Goal: Task Accomplishment & Management: Manage account settings

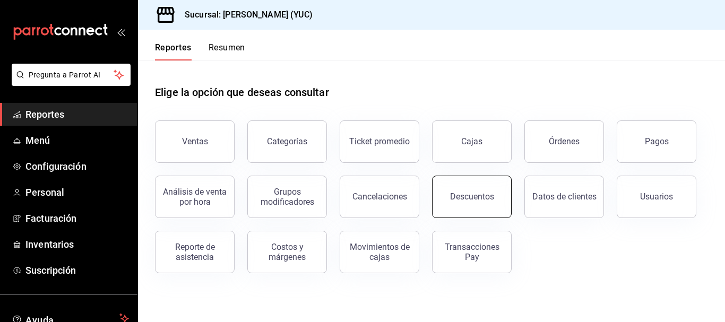
click at [476, 211] on button "Descuentos" at bounding box center [472, 197] width 80 height 42
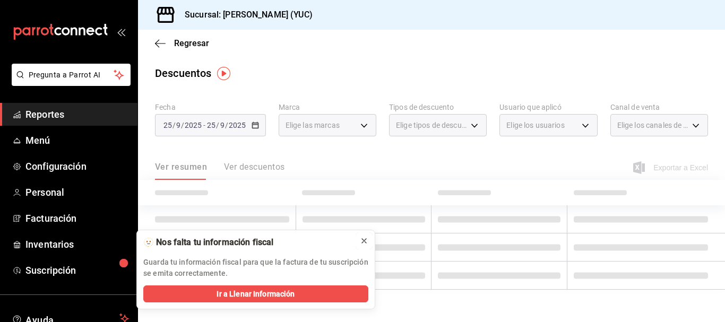
click at [365, 242] on icon at bounding box center [364, 241] width 4 height 4
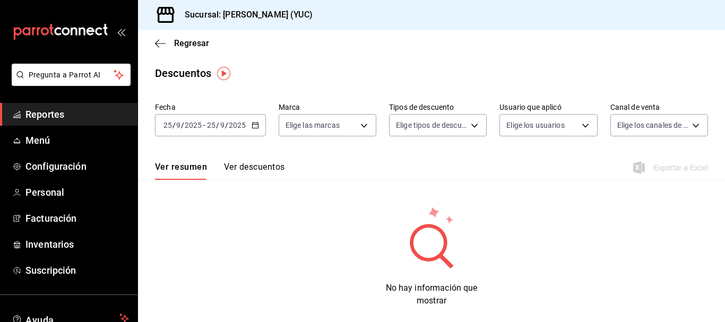
click at [254, 171] on button "Ver descuentos" at bounding box center [254, 171] width 61 height 18
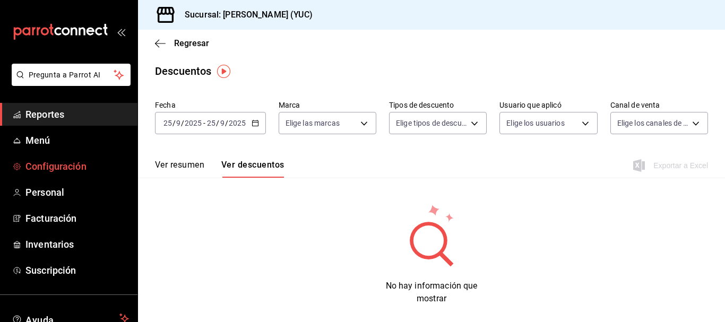
click at [93, 166] on span "Configuración" at bounding box center [77, 166] width 104 height 14
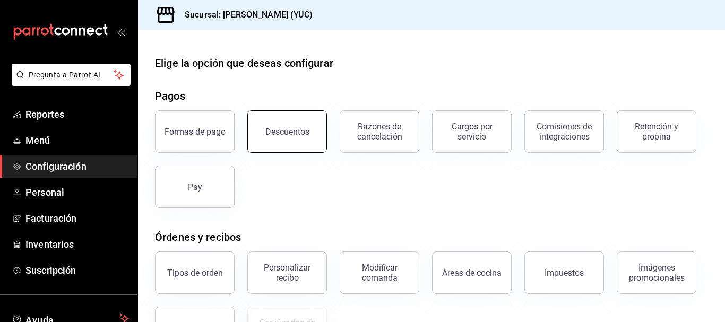
click at [287, 129] on div "Descuentos" at bounding box center [287, 132] width 44 height 10
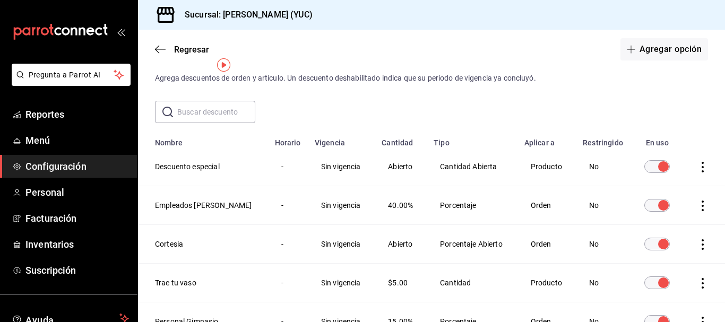
scroll to position [22, 0]
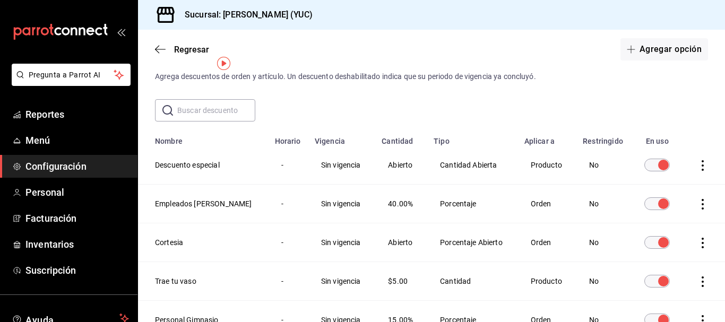
click at [697, 203] on icon "actions" at bounding box center [702, 204] width 11 height 11
click at [476, 206] on div at bounding box center [362, 161] width 725 height 322
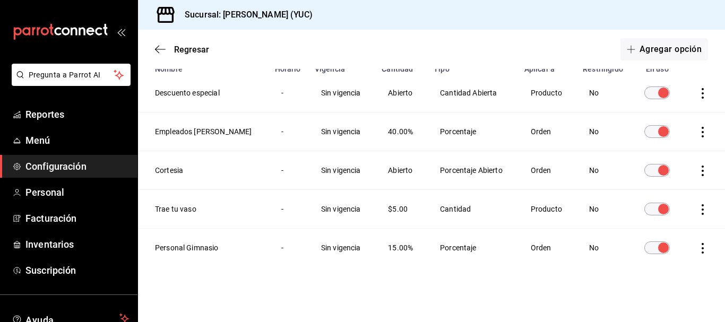
click at [697, 129] on icon "actions" at bounding box center [702, 132] width 11 height 11
click at [550, 132] on div at bounding box center [362, 161] width 725 height 322
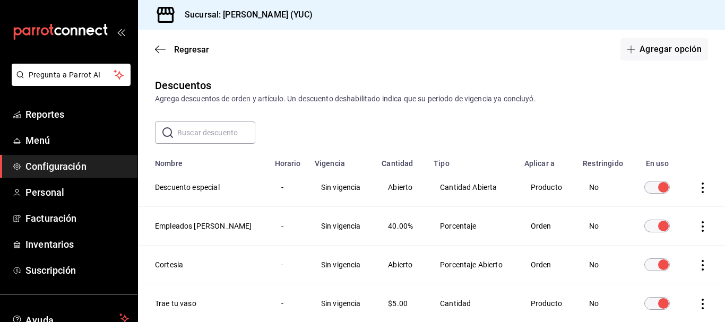
scroll to position [87, 0]
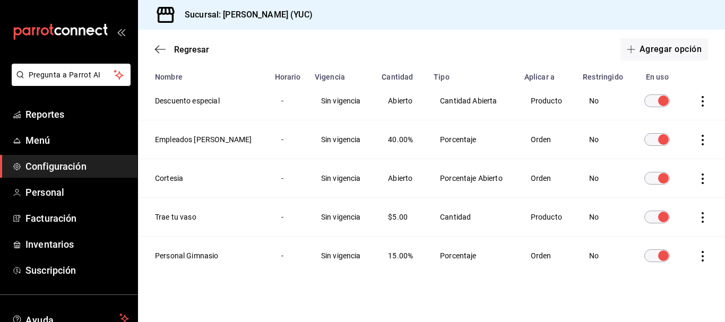
click at [652, 139] on input "discountsTable" at bounding box center [663, 139] width 38 height 13
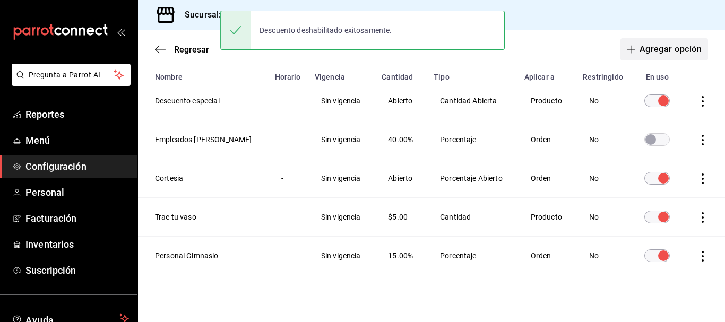
click at [661, 46] on button "Agregar opción" at bounding box center [664, 49] width 88 height 22
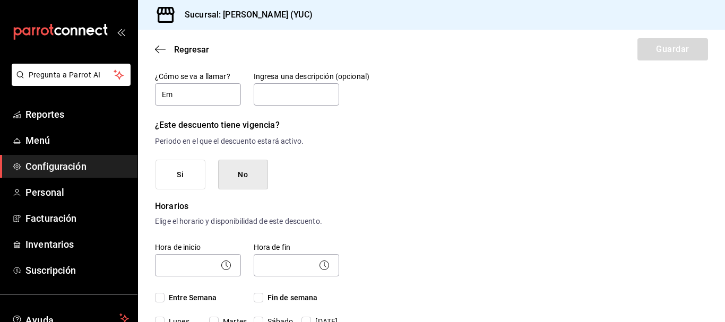
type input "E"
type input "Familia [PERSON_NAME]"
click at [242, 175] on button "No" at bounding box center [243, 175] width 50 height 30
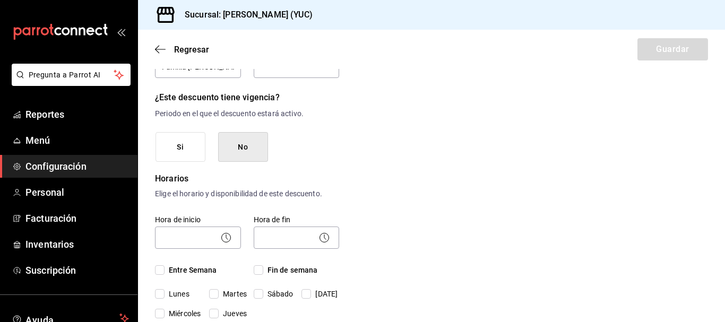
scroll to position [109, 0]
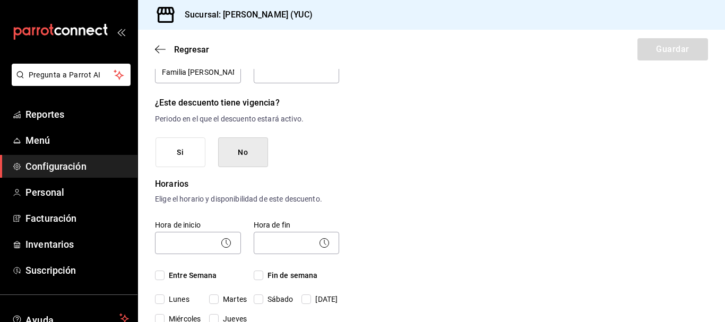
click at [184, 154] on button "Si" at bounding box center [181, 152] width 50 height 30
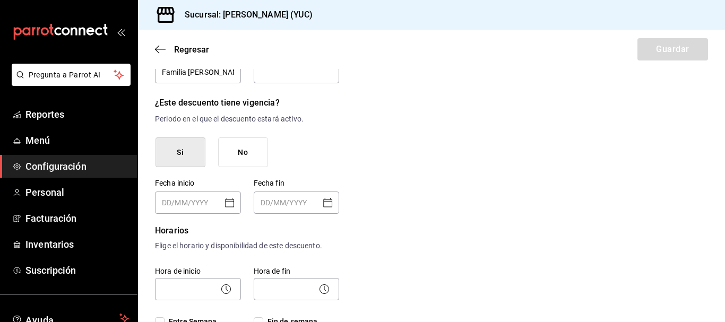
click at [240, 149] on button "No" at bounding box center [243, 152] width 50 height 30
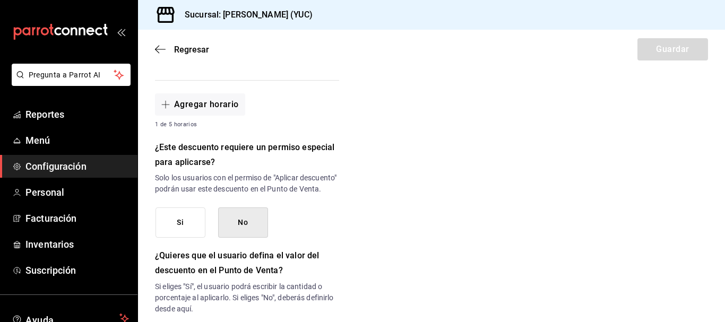
scroll to position [386, 0]
click at [240, 237] on button "No" at bounding box center [243, 222] width 50 height 30
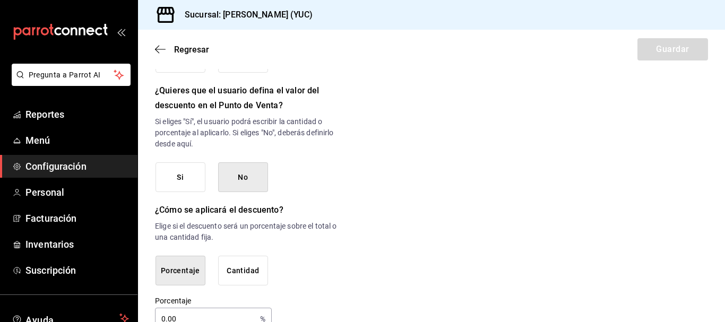
scroll to position [552, 0]
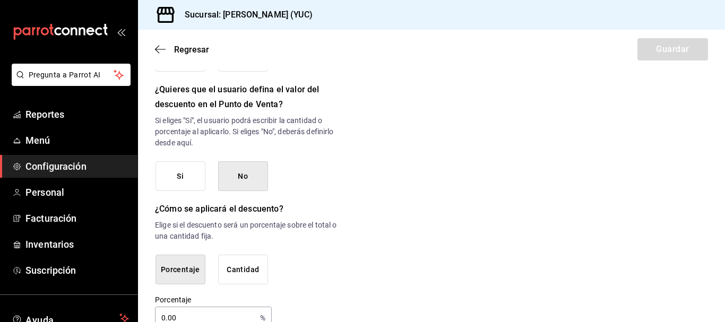
click at [188, 187] on button "Si" at bounding box center [181, 176] width 50 height 30
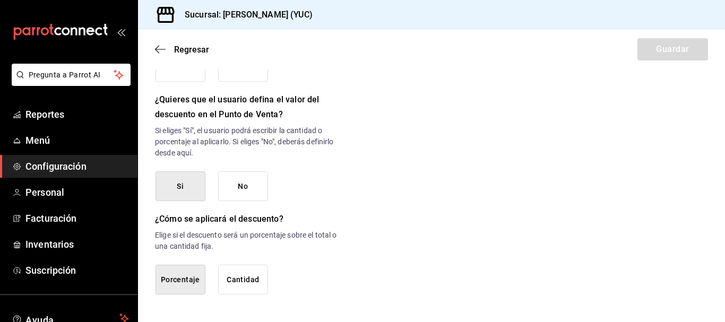
click at [244, 186] on button "No" at bounding box center [243, 186] width 50 height 30
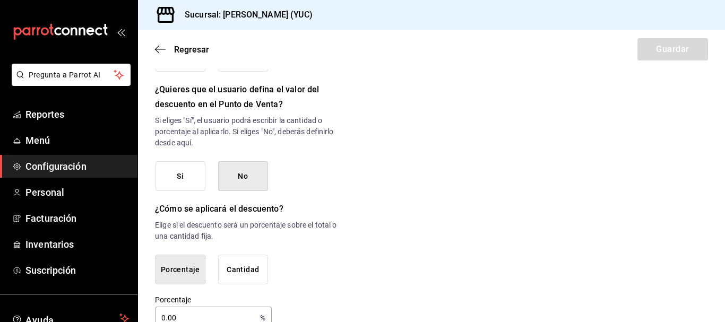
scroll to position [587, 0]
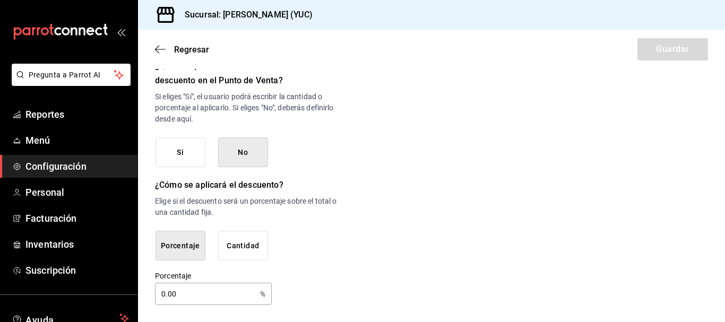
click at [192, 234] on button "Porcentaje" at bounding box center [181, 246] width 50 height 30
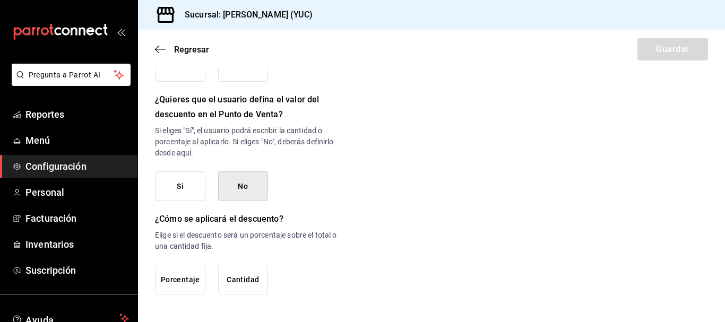
scroll to position [553, 0]
click at [188, 278] on button "Porcentaje" at bounding box center [181, 280] width 50 height 30
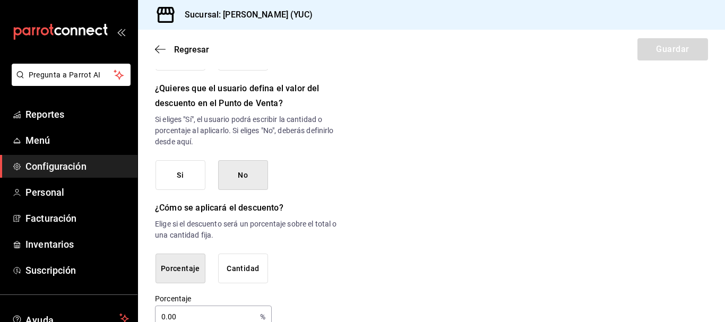
scroll to position [587, 0]
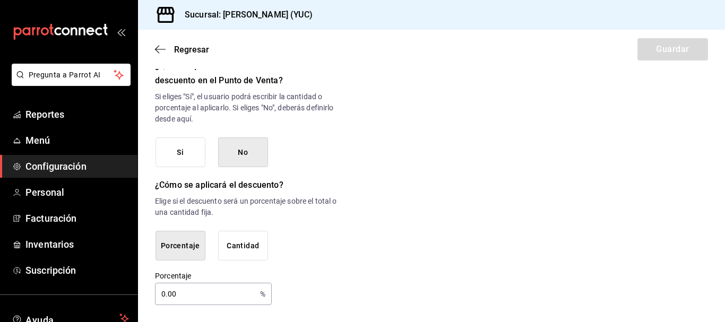
click at [174, 294] on input "0.00" at bounding box center [205, 293] width 101 height 21
type input "0"
click at [174, 297] on input "50" at bounding box center [205, 293] width 101 height 21
type input "50"
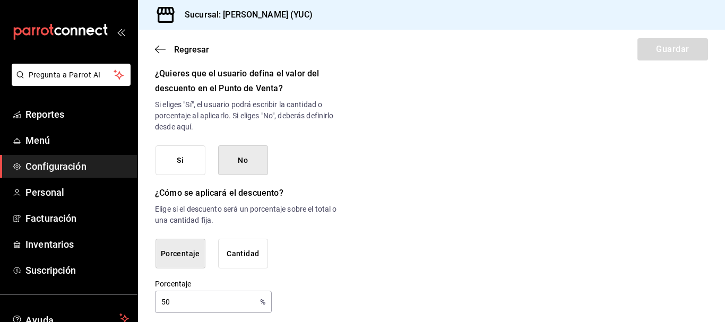
scroll to position [567, 0]
click at [245, 169] on button "No" at bounding box center [243, 161] width 50 height 30
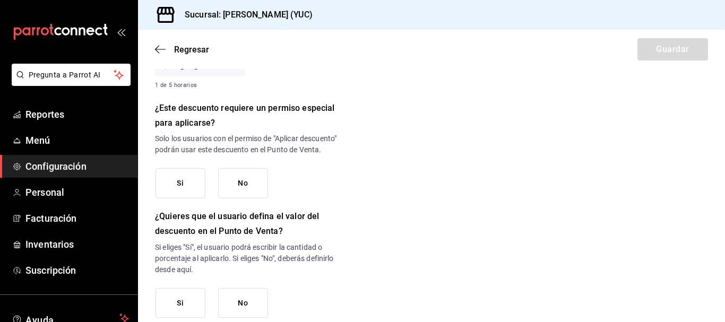
scroll to position [553, 0]
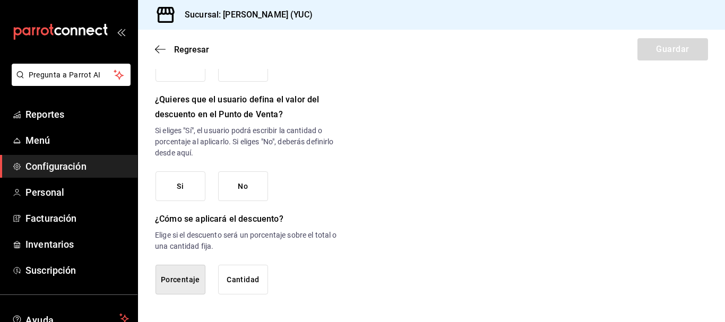
click at [188, 182] on button "Si" at bounding box center [181, 186] width 50 height 30
click at [185, 278] on button "Porcentaje" at bounding box center [181, 280] width 50 height 30
click at [246, 180] on button "No" at bounding box center [243, 186] width 50 height 30
click at [190, 273] on button "Porcentaje" at bounding box center [181, 280] width 50 height 30
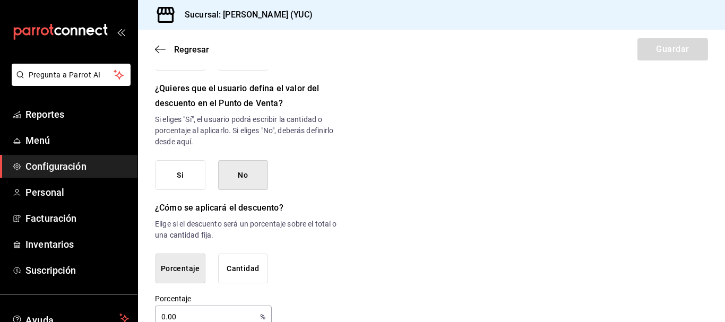
scroll to position [587, 0]
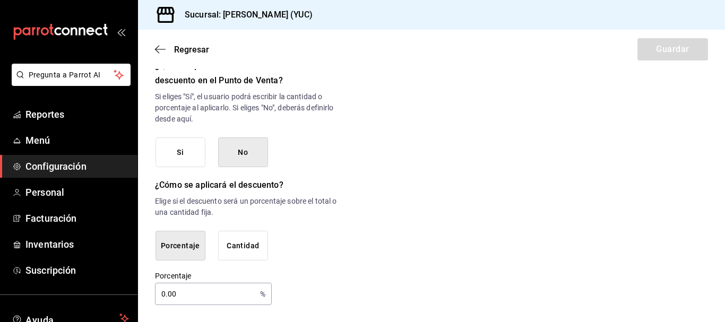
click at [183, 292] on input "0.00" at bounding box center [205, 293] width 101 height 21
click at [165, 297] on input "0.00" at bounding box center [205, 293] width 101 height 21
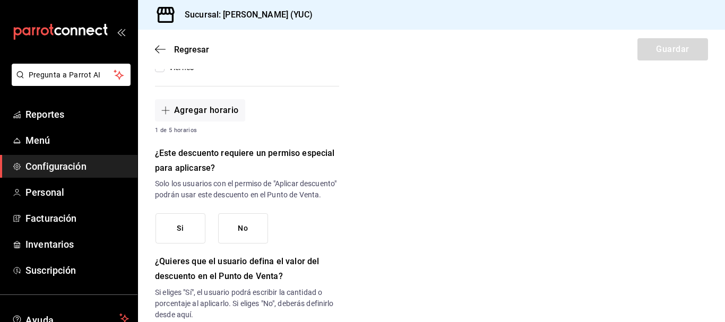
scroll to position [380, 0]
type input "50"
click at [257, 244] on button "No" at bounding box center [243, 229] width 50 height 30
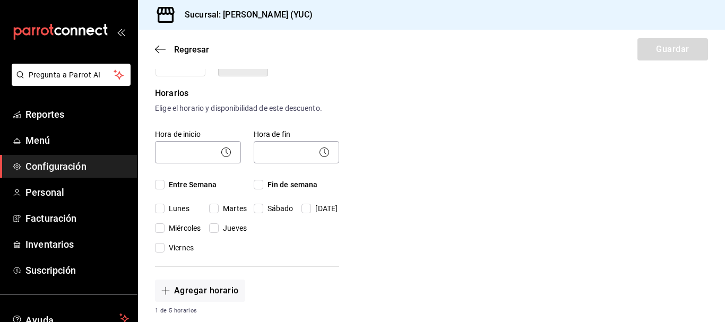
scroll to position [196, 0]
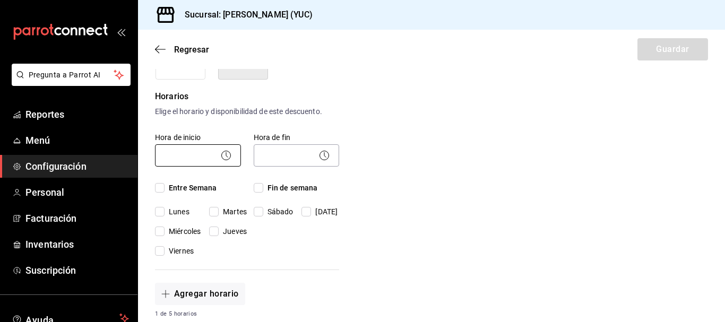
click at [199, 149] on body "Pregunta a Parrot AI Reportes Menú Configuración Personal Facturación Inventari…" at bounding box center [362, 161] width 725 height 322
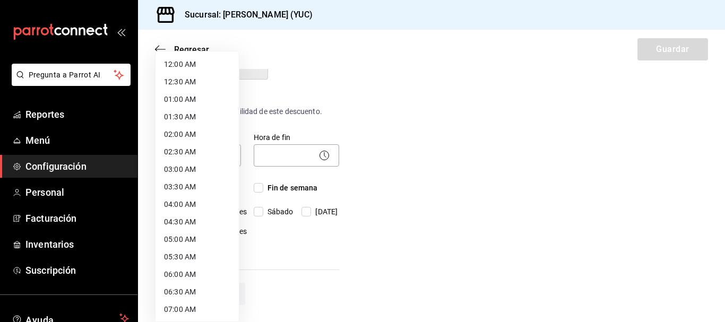
click at [192, 64] on li "12:00 AM" at bounding box center [197, 65] width 83 height 18
type input "00:00"
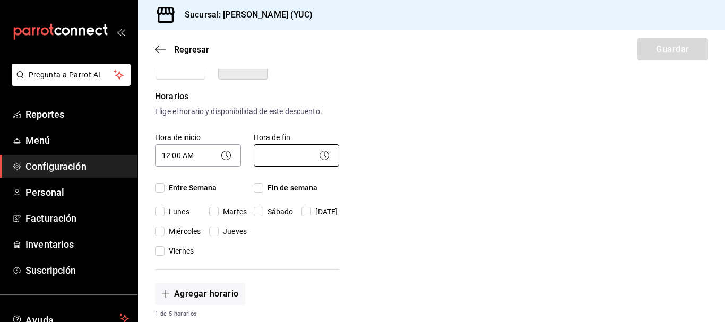
click at [295, 157] on body "Pregunta a Parrot AI Reportes Menú Configuración Personal Facturación Inventari…" at bounding box center [362, 161] width 725 height 322
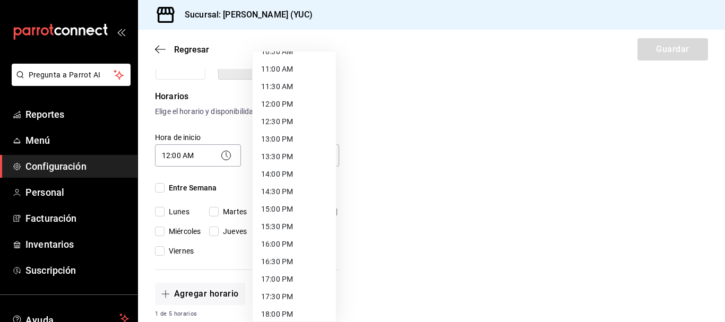
scroll to position [597, 0]
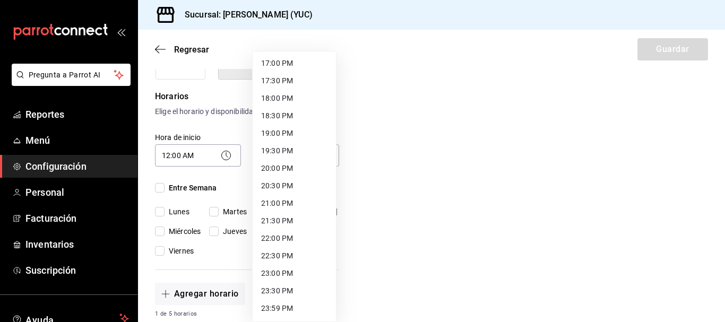
click at [274, 312] on li "23:59 PM" at bounding box center [294, 309] width 83 height 18
type input "23:59"
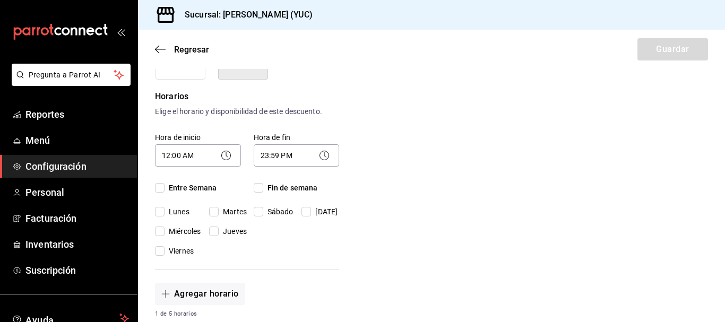
click at [161, 186] on input "Entre Semana" at bounding box center [160, 188] width 10 height 10
checkbox input "true"
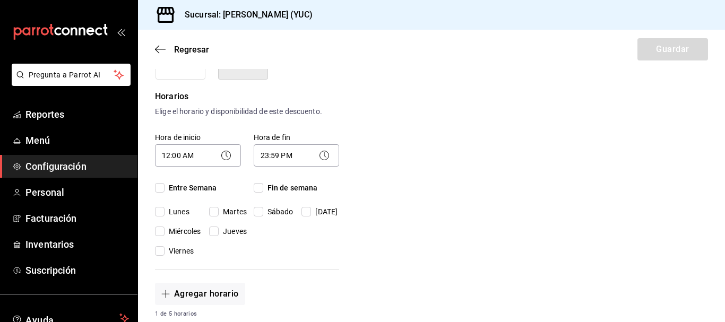
checkbox input "true"
click at [257, 188] on input "Fin de semana" at bounding box center [259, 188] width 10 height 10
checkbox input "true"
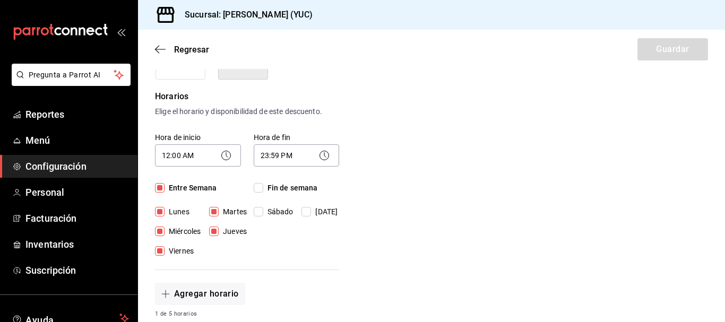
checkbox input "true"
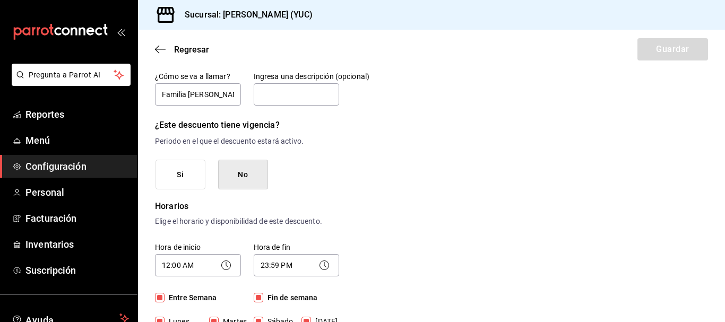
scroll to position [86, 0]
click at [254, 177] on button "No" at bounding box center [243, 175] width 50 height 30
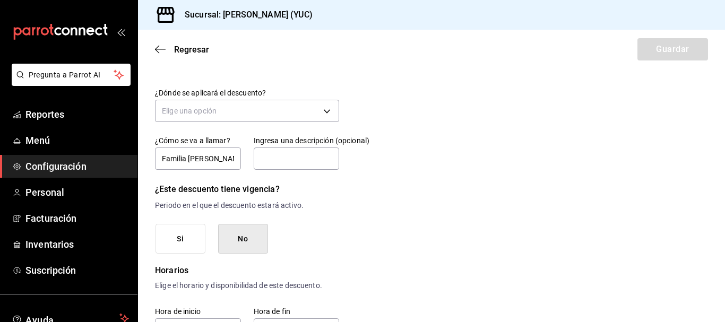
scroll to position [0, 0]
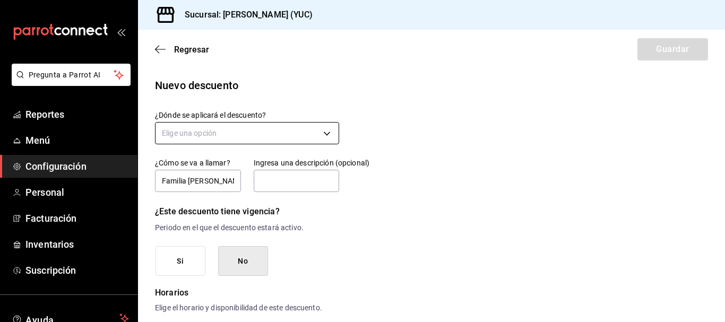
click at [324, 132] on body "Pregunta a Parrot AI Reportes Menú Configuración Personal Facturación Inventari…" at bounding box center [362, 161] width 725 height 322
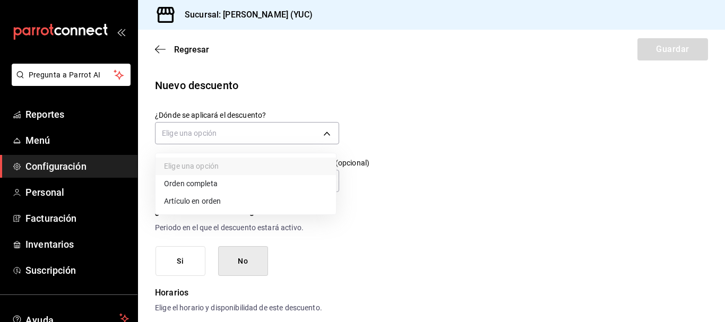
click at [204, 200] on li "Artículo en orden" at bounding box center [246, 202] width 180 height 18
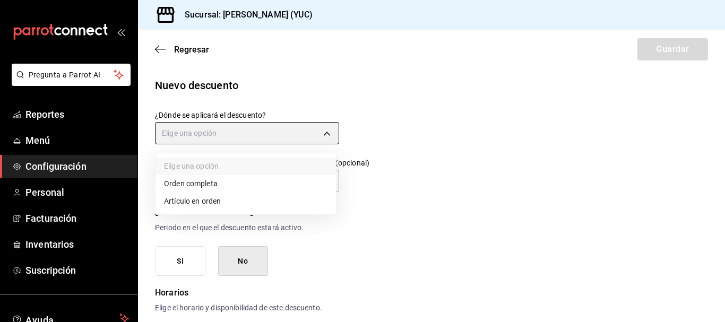
type input "ORDER_ITEM"
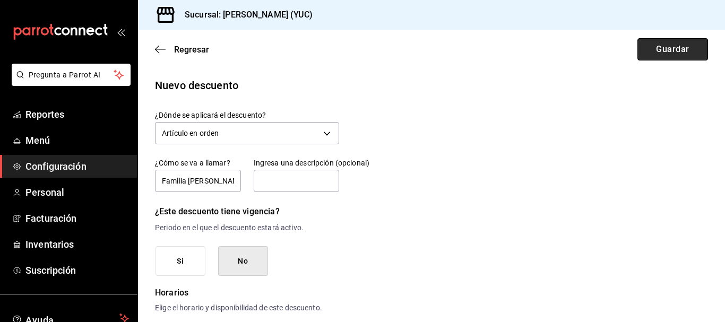
click at [654, 54] on button "Guardar" at bounding box center [672, 49] width 71 height 22
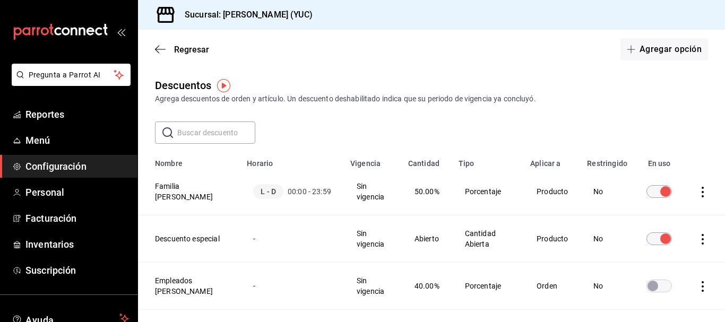
click at [697, 189] on icon "actions" at bounding box center [702, 192] width 11 height 11
click at [654, 124] on div at bounding box center [362, 161] width 725 height 322
click at [654, 124] on div "​ ​" at bounding box center [431, 133] width 587 height 22
click at [67, 120] on span "Reportes" at bounding box center [77, 114] width 104 height 14
